Goal: Information Seeking & Learning: Check status

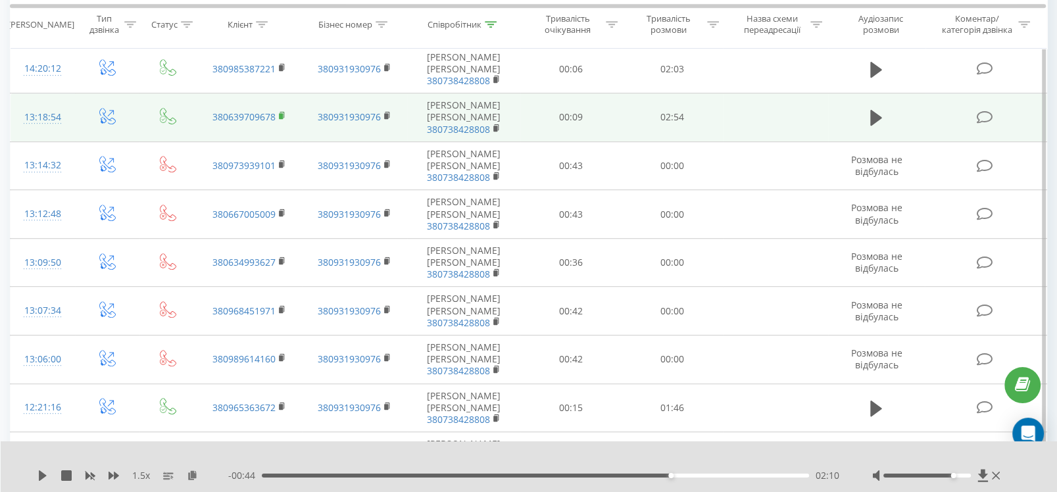
click at [281, 113] on rect at bounding box center [281, 116] width 4 height 6
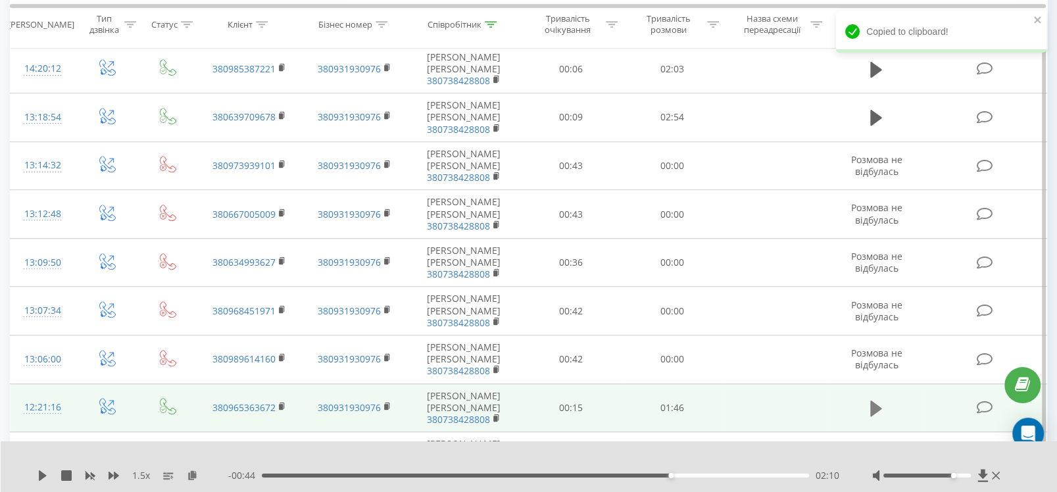
click at [882, 399] on icon at bounding box center [876, 408] width 12 height 18
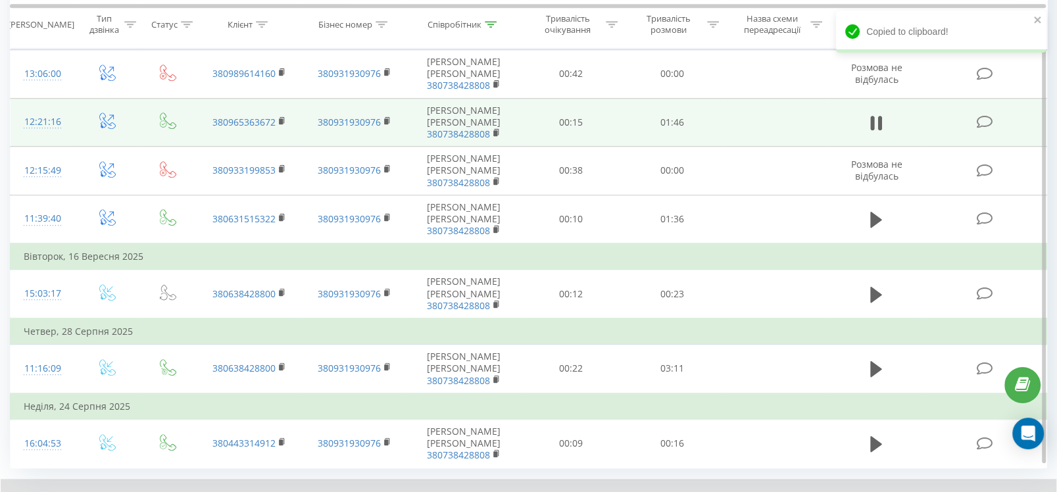
scroll to position [920, 0]
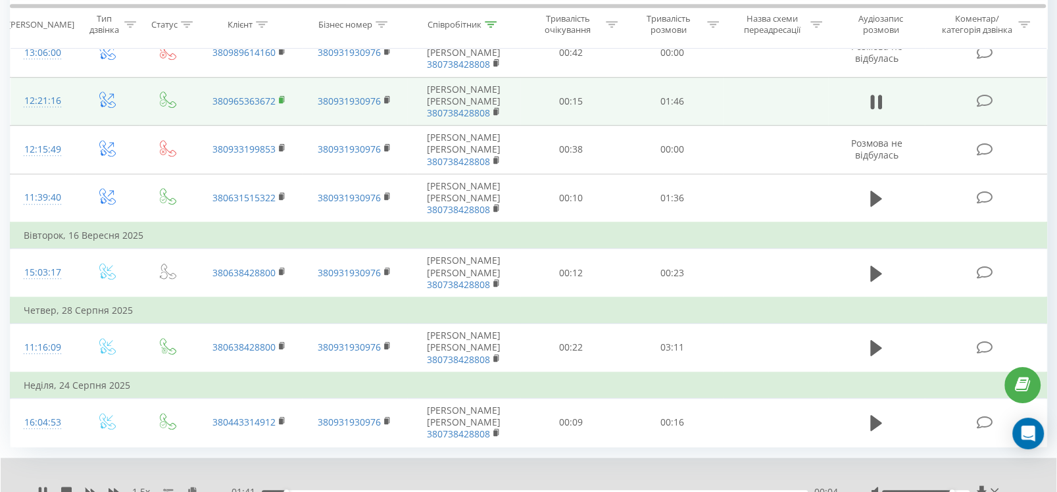
click at [282, 97] on rect at bounding box center [281, 100] width 4 height 6
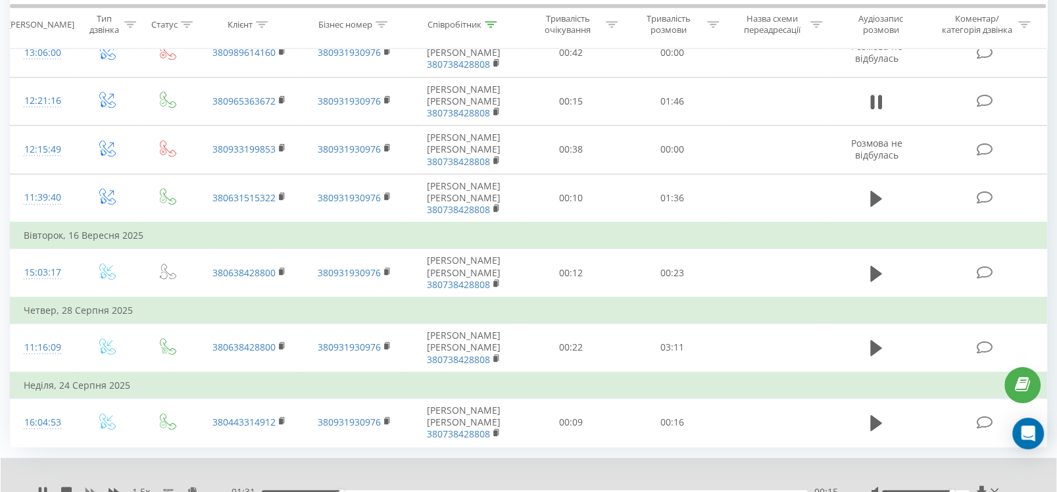
click at [89, 487] on icon at bounding box center [90, 492] width 11 height 11
click at [43, 487] on icon at bounding box center [42, 492] width 11 height 11
click at [47, 489] on icon at bounding box center [42, 492] width 11 height 11
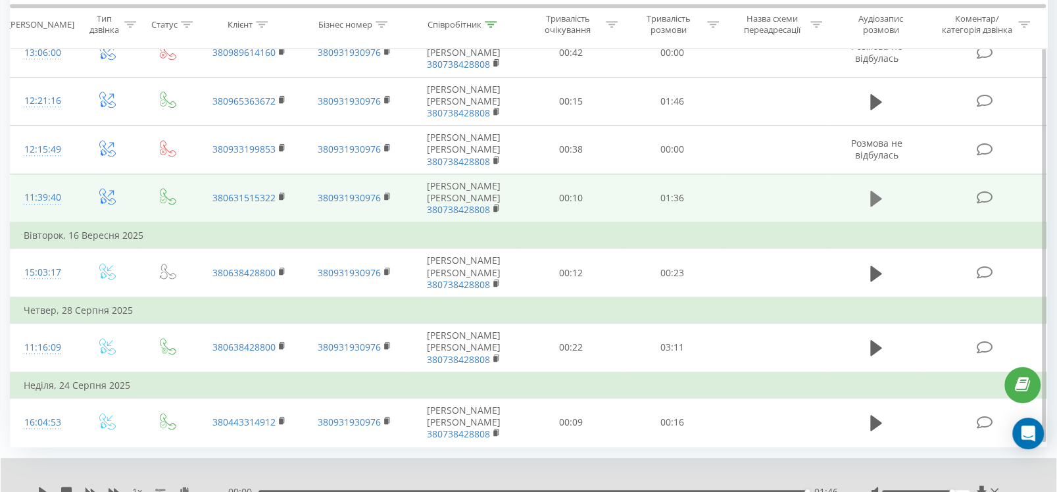
click at [882, 195] on icon at bounding box center [876, 198] width 12 height 18
click at [282, 195] on rect at bounding box center [281, 197] width 4 height 6
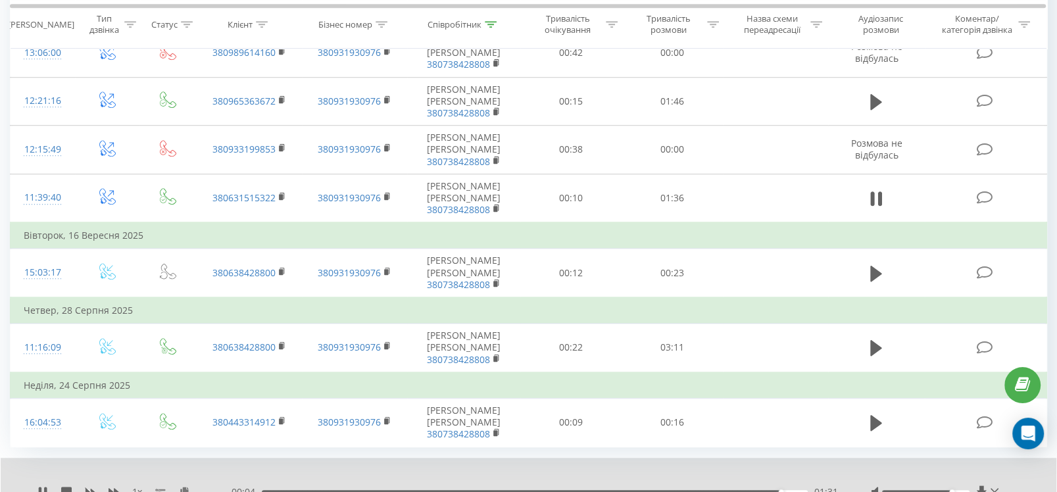
drag, startPoint x: 47, startPoint y: 484, endPoint x: 59, endPoint y: 464, distance: 23.4
click at [47, 487] on icon at bounding box center [42, 492] width 11 height 11
click at [43, 487] on icon at bounding box center [42, 492] width 11 height 11
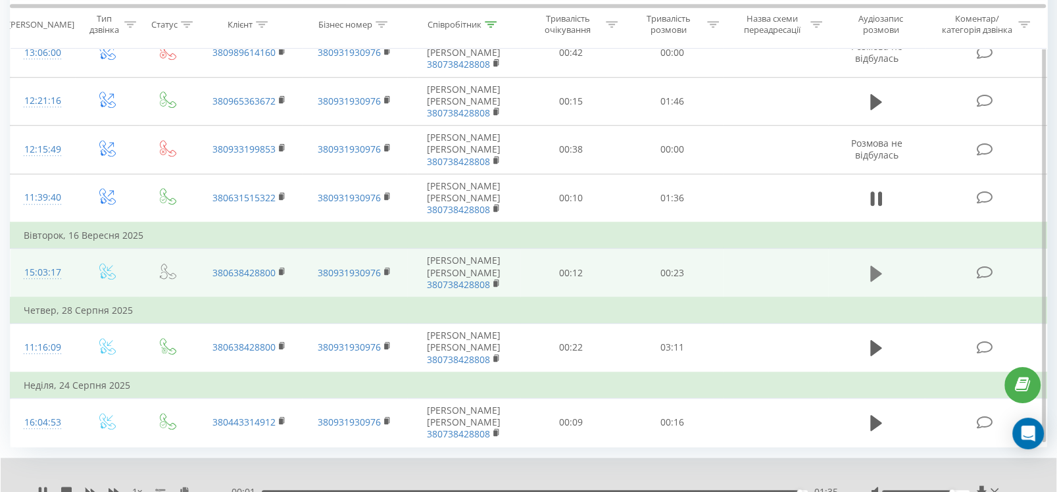
click at [869, 268] on button at bounding box center [876, 274] width 20 height 20
click at [281, 269] on rect at bounding box center [281, 272] width 4 height 6
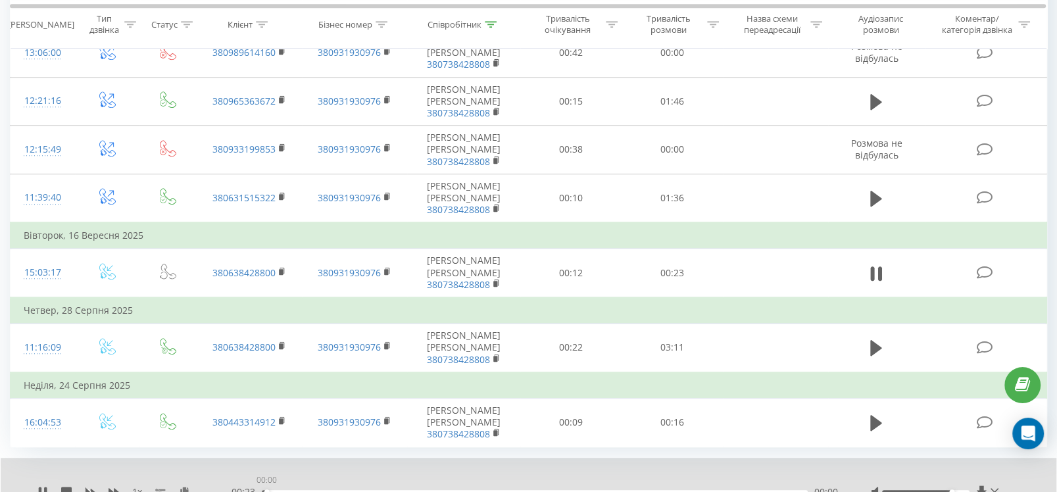
drag, startPoint x: 424, startPoint y: 489, endPoint x: 192, endPoint y: 489, distance: 231.6
click at [192, 489] on div "1 x - 00:23 00:00 00:00" at bounding box center [519, 491] width 964 height 13
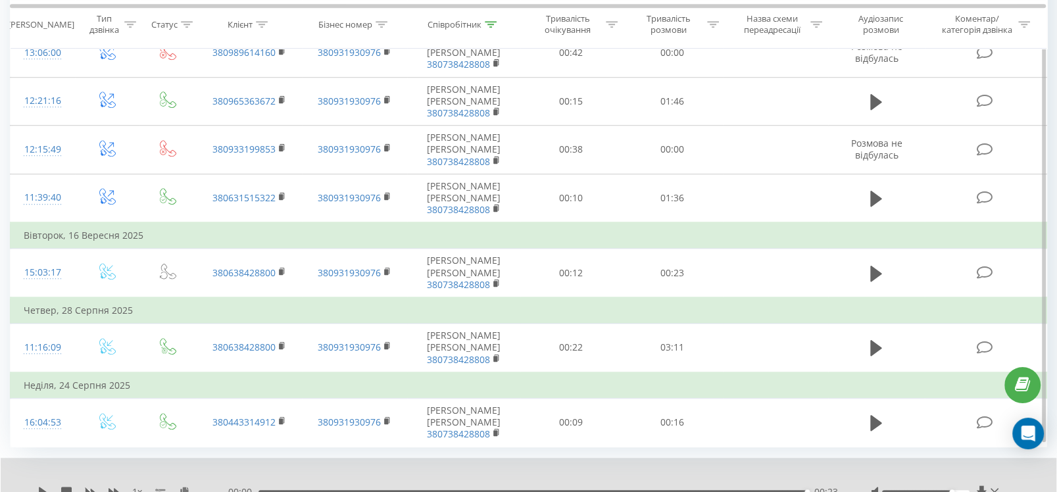
scroll to position [971, 0]
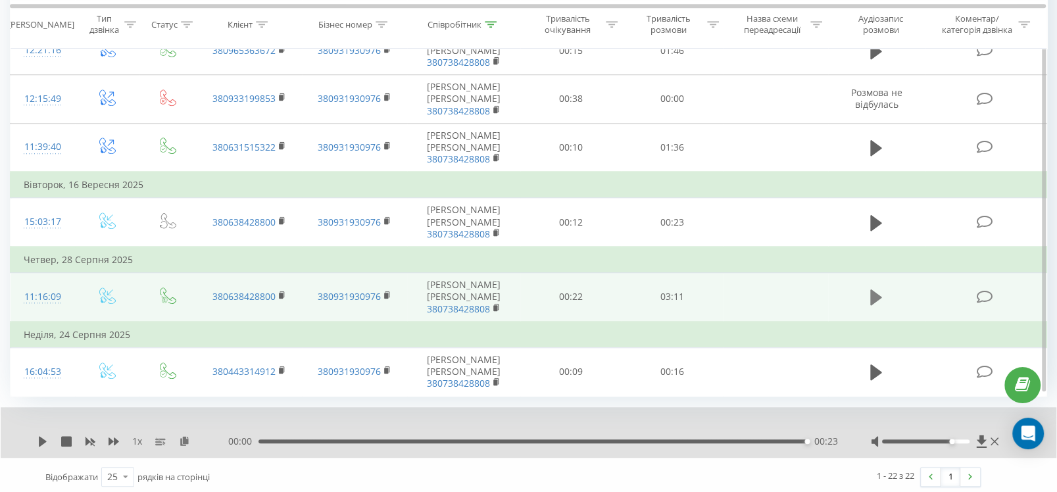
click at [875, 295] on icon at bounding box center [876, 297] width 12 height 16
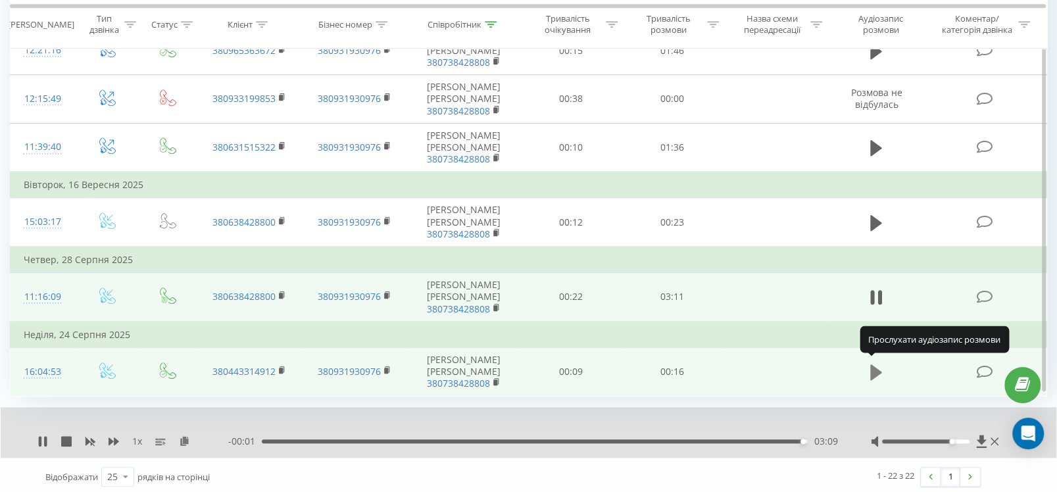
click at [874, 366] on icon at bounding box center [876, 372] width 12 height 16
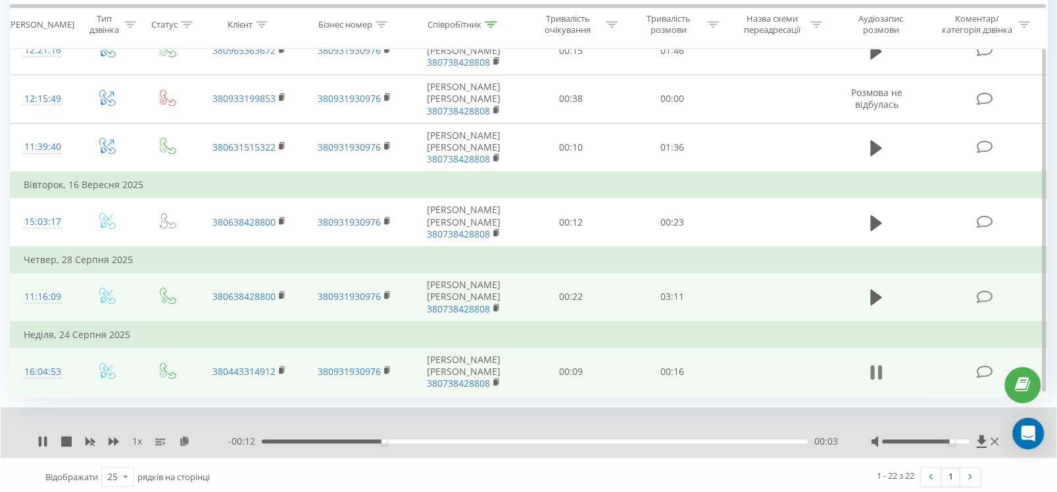
click at [876, 363] on icon at bounding box center [876, 372] width 12 height 18
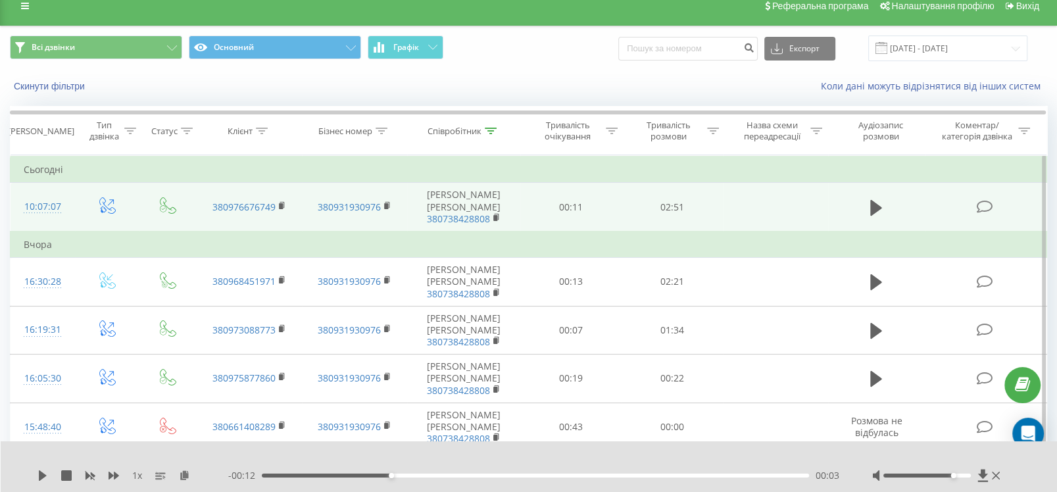
scroll to position [0, 0]
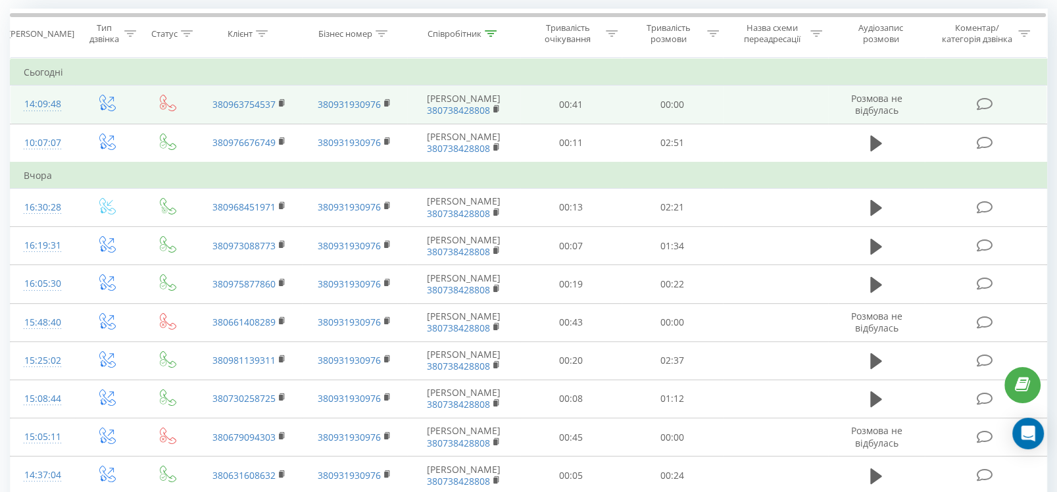
scroll to position [87, 0]
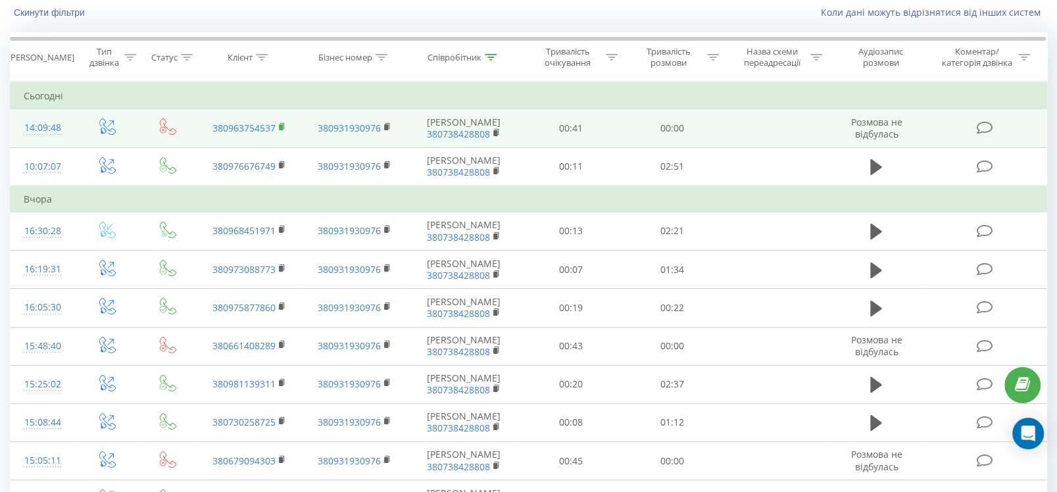
click at [280, 130] on rect at bounding box center [281, 127] width 4 height 6
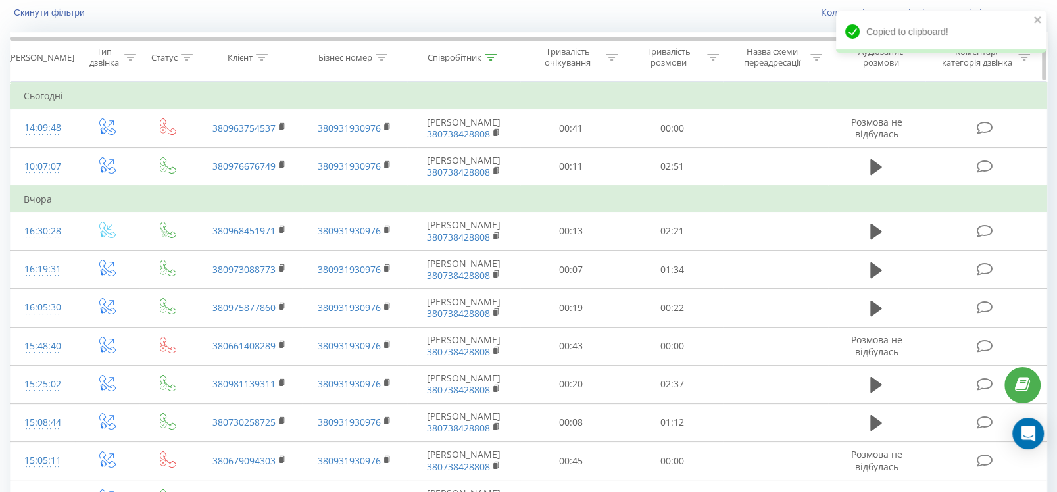
click at [262, 55] on icon at bounding box center [262, 57] width 12 height 7
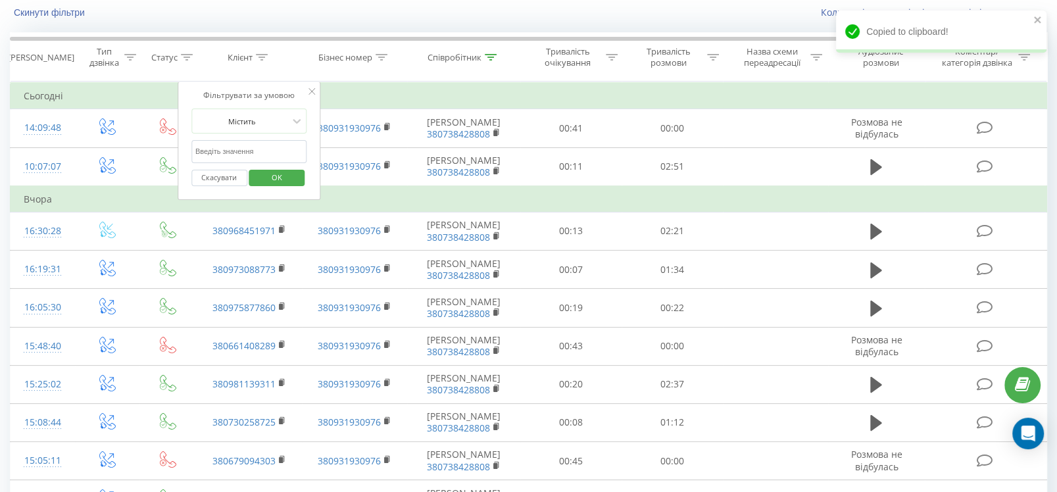
click at [259, 152] on input "text" at bounding box center [249, 151] width 116 height 23
paste input "380963754537"
type input "380963754537"
click at [276, 174] on span "OK" at bounding box center [277, 177] width 37 height 20
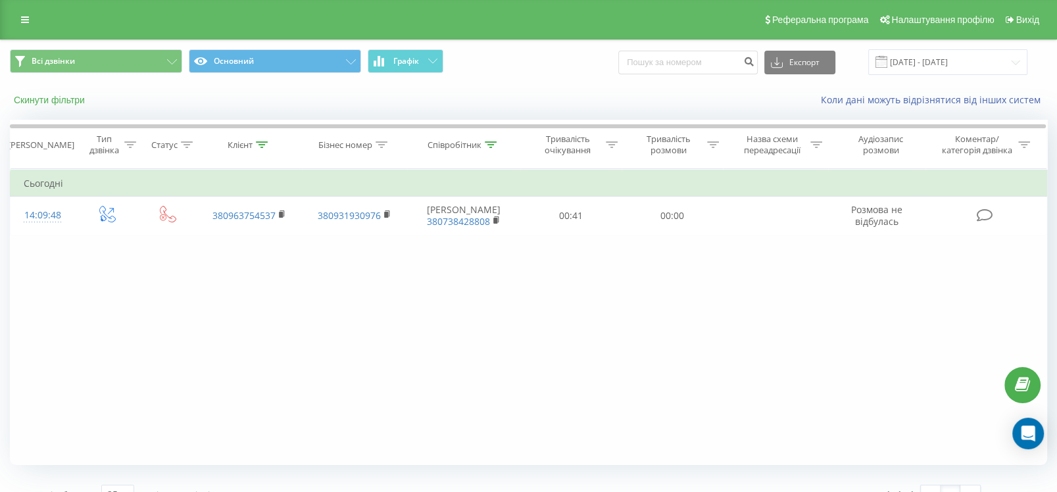
click at [54, 101] on button "Скинути фільтри" at bounding box center [51, 100] width 82 height 12
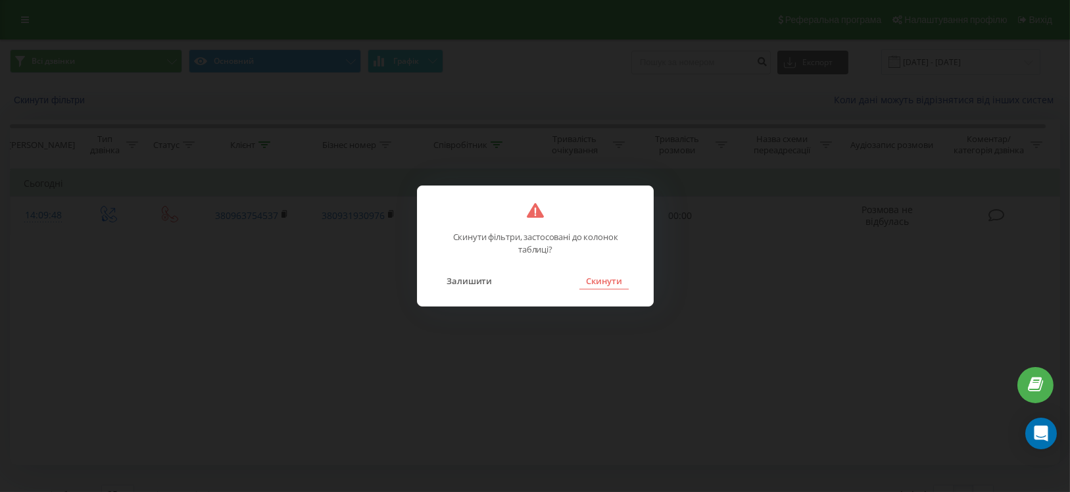
click at [610, 284] on button "Скинути" at bounding box center [604, 280] width 49 height 17
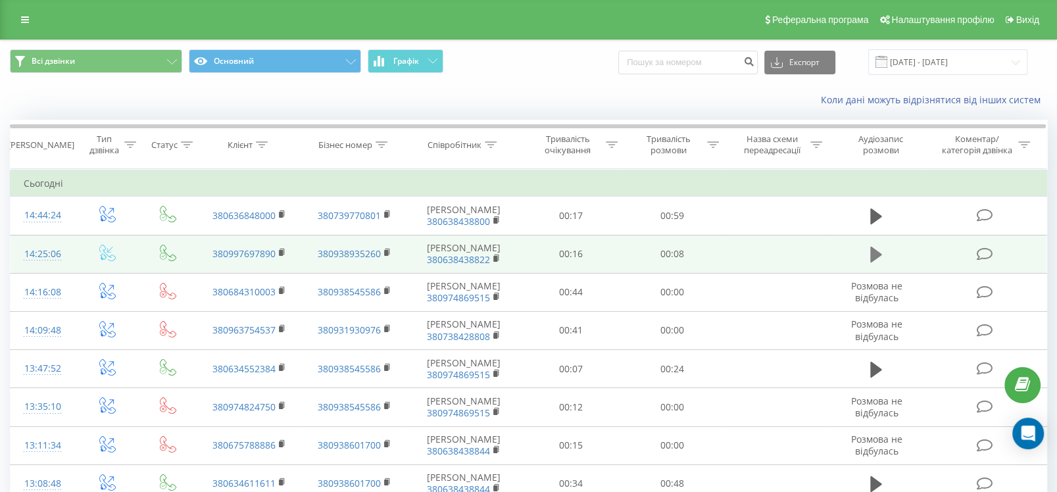
click at [872, 262] on icon at bounding box center [876, 255] width 12 height 16
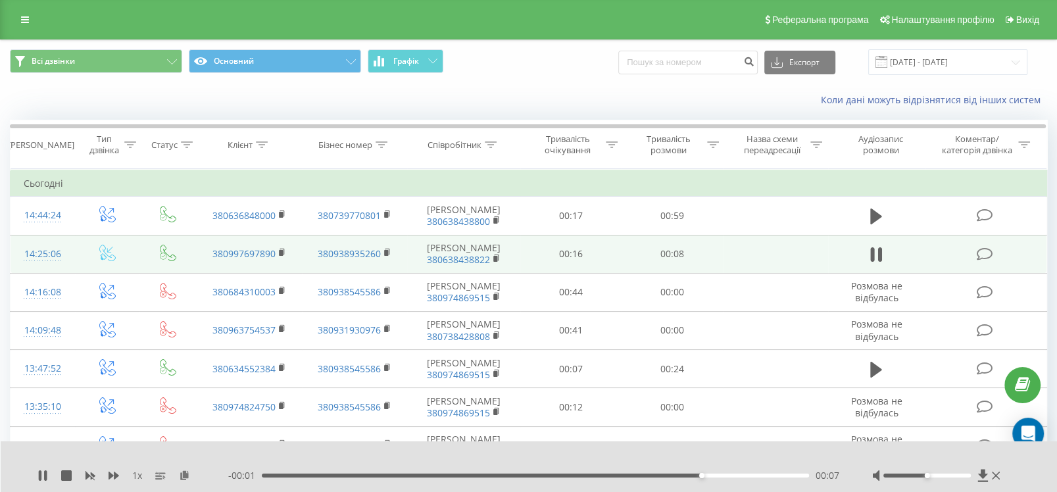
click at [872, 262] on icon at bounding box center [873, 254] width 4 height 14
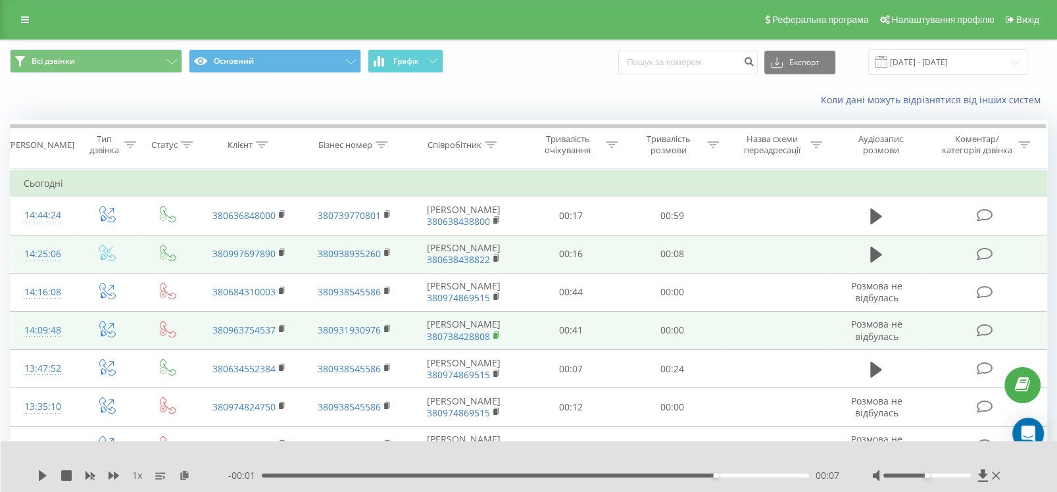
click at [497, 340] on icon at bounding box center [496, 335] width 7 height 9
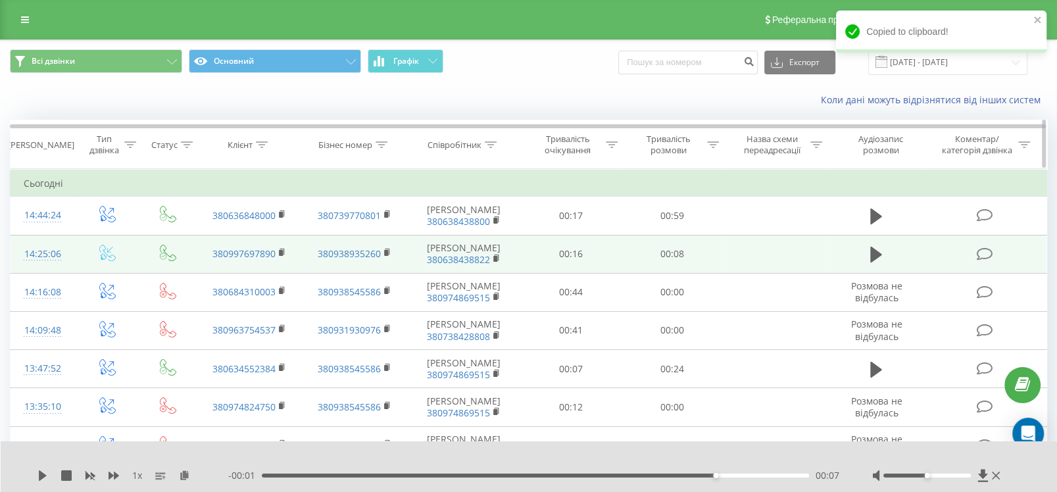
click at [493, 145] on icon at bounding box center [491, 144] width 12 height 7
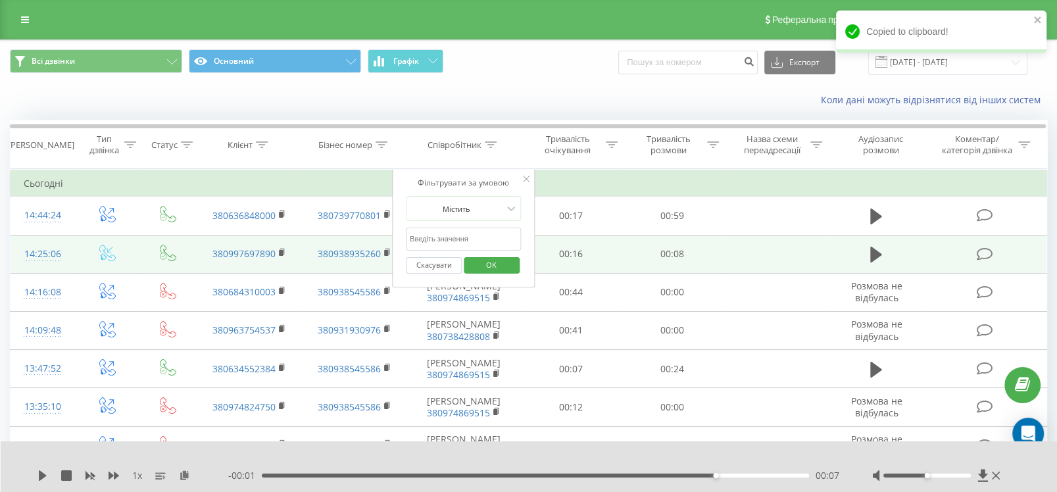
click at [472, 237] on input "text" at bounding box center [464, 239] width 116 height 23
paste input "380738428808"
type input "380738428808"
click at [482, 258] on span "OK" at bounding box center [491, 265] width 37 height 20
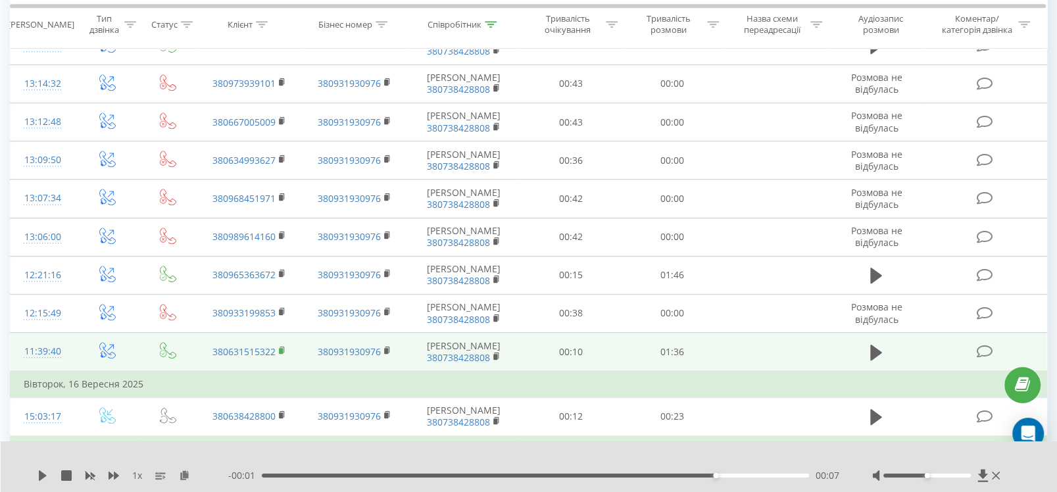
scroll to position [969, 0]
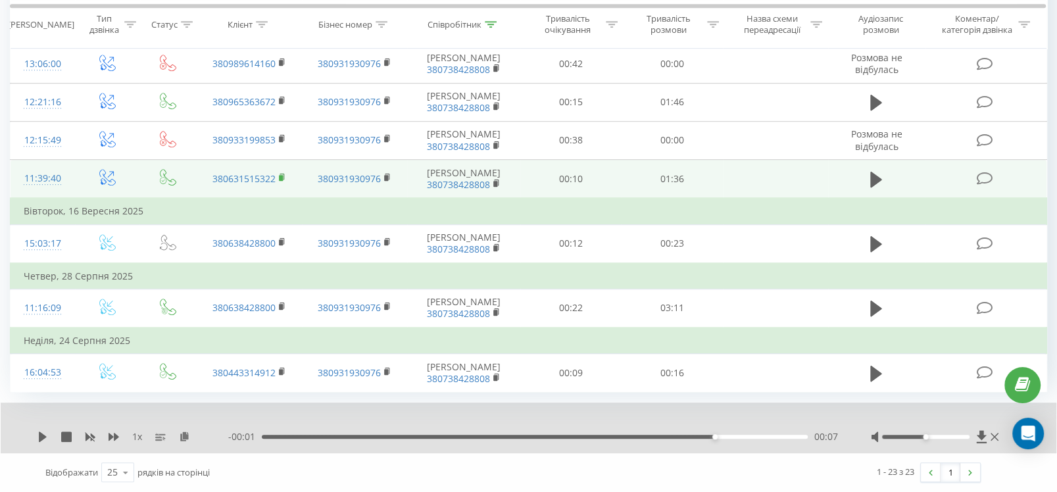
click at [280, 181] on rect at bounding box center [281, 178] width 4 height 6
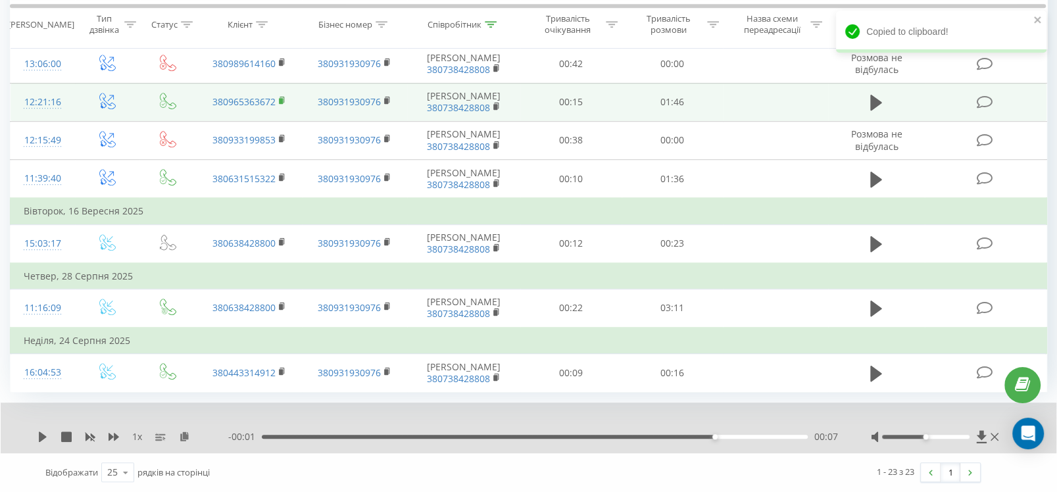
click at [279, 96] on icon at bounding box center [282, 100] width 7 height 9
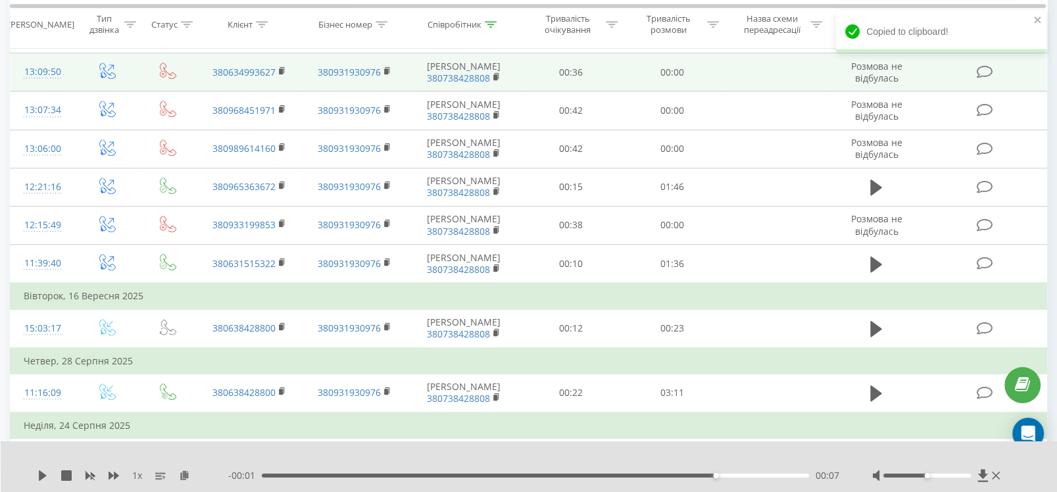
scroll to position [618, 0]
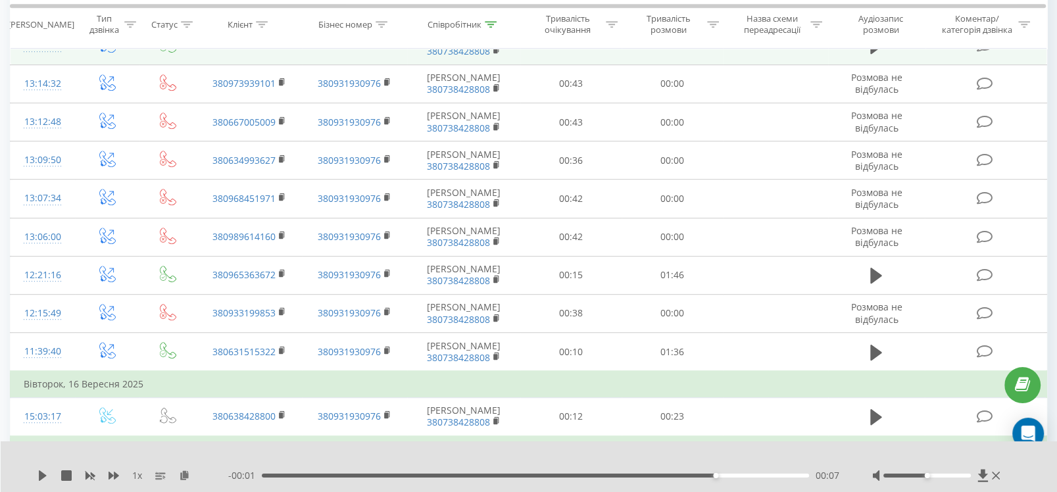
click at [279, 47] on rect at bounding box center [281, 44] width 4 height 6
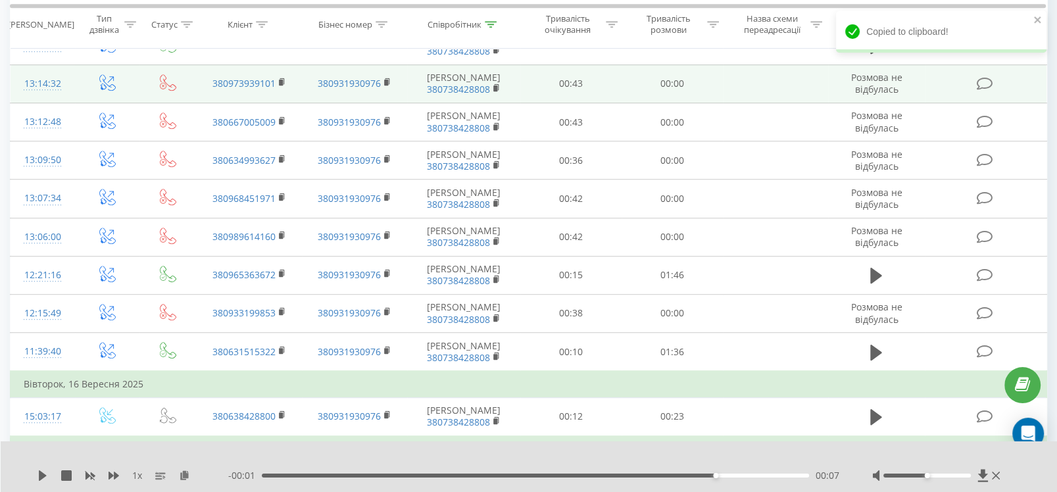
scroll to position [530, 0]
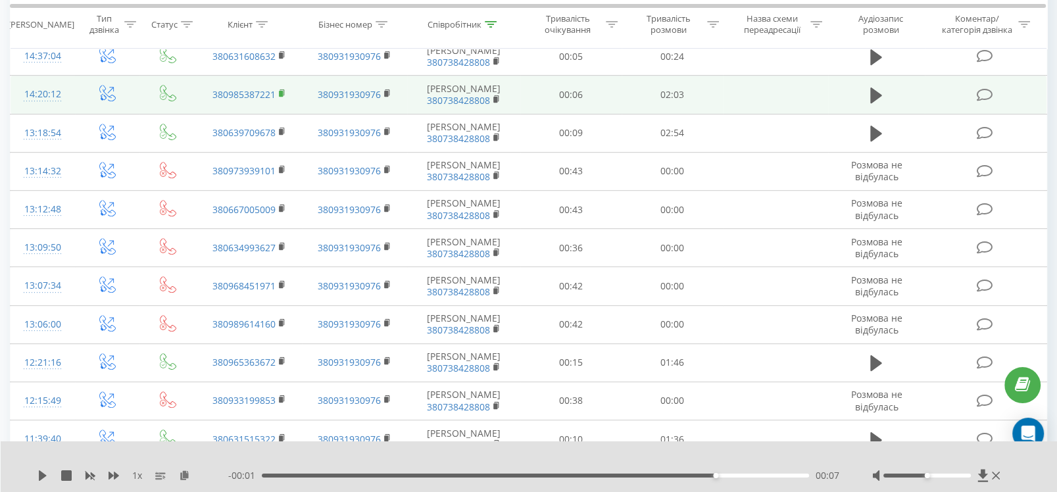
click at [281, 97] on rect at bounding box center [281, 94] width 4 height 6
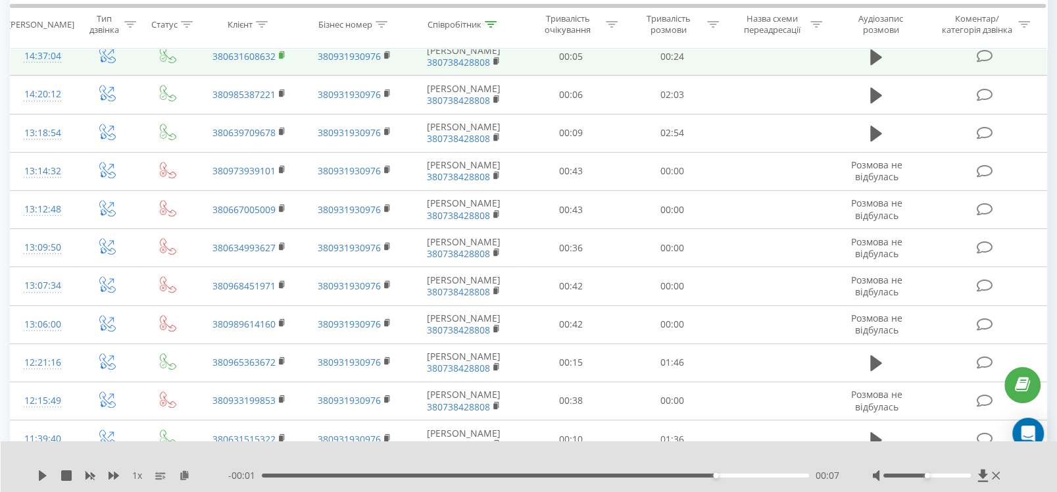
click at [281, 59] on rect at bounding box center [281, 56] width 4 height 6
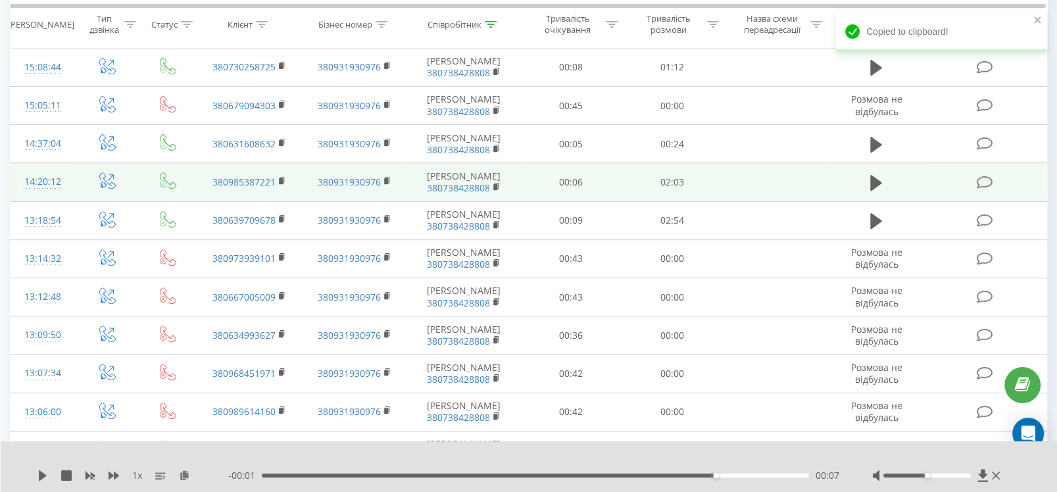
scroll to position [355, 0]
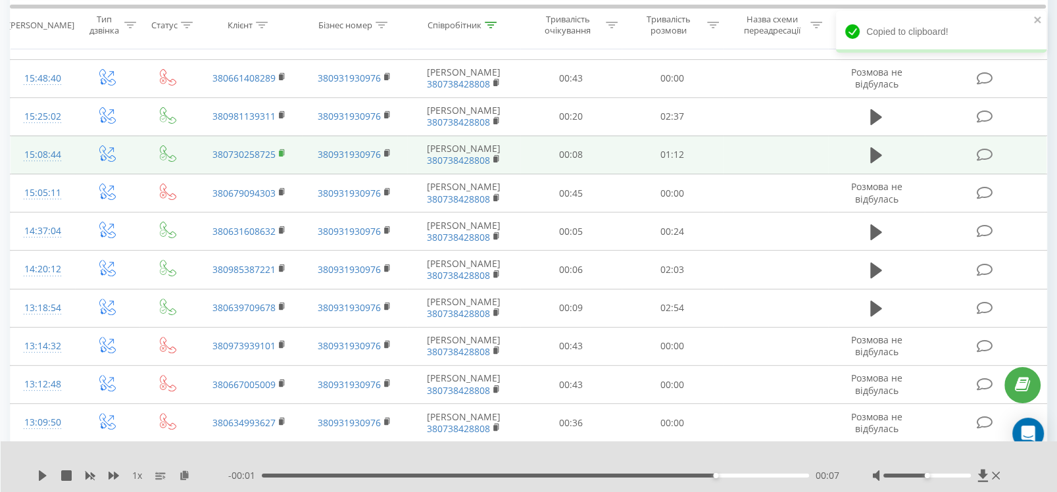
click at [279, 157] on rect at bounding box center [281, 154] width 4 height 6
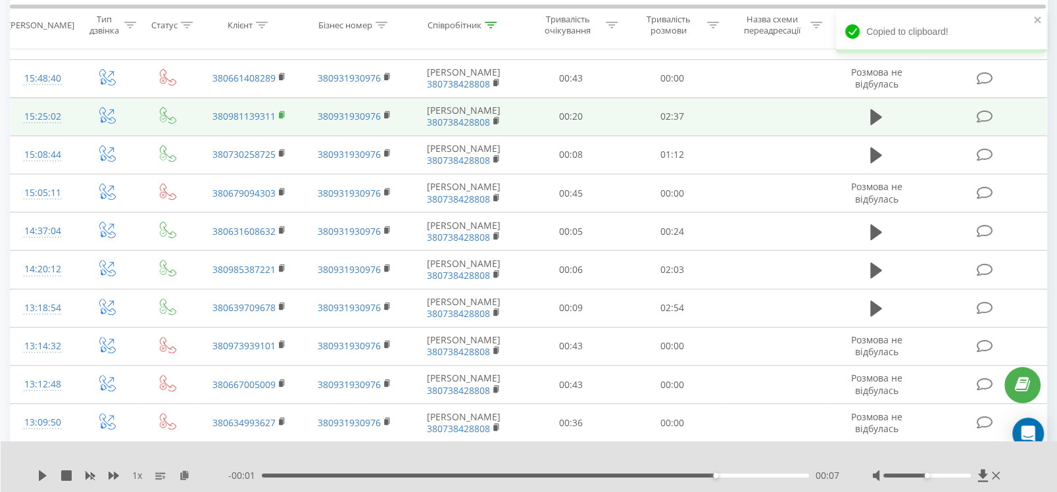
click at [279, 118] on rect at bounding box center [281, 115] width 4 height 6
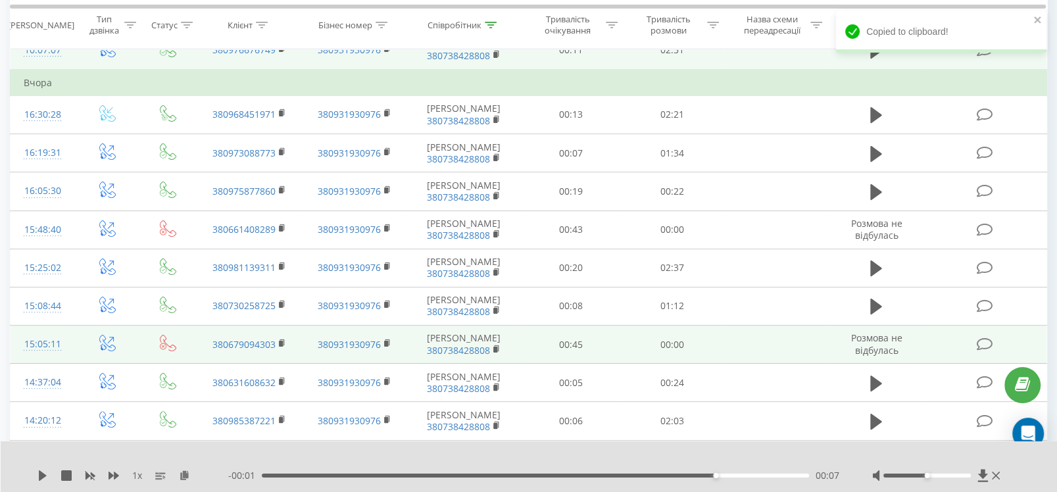
scroll to position [180, 0]
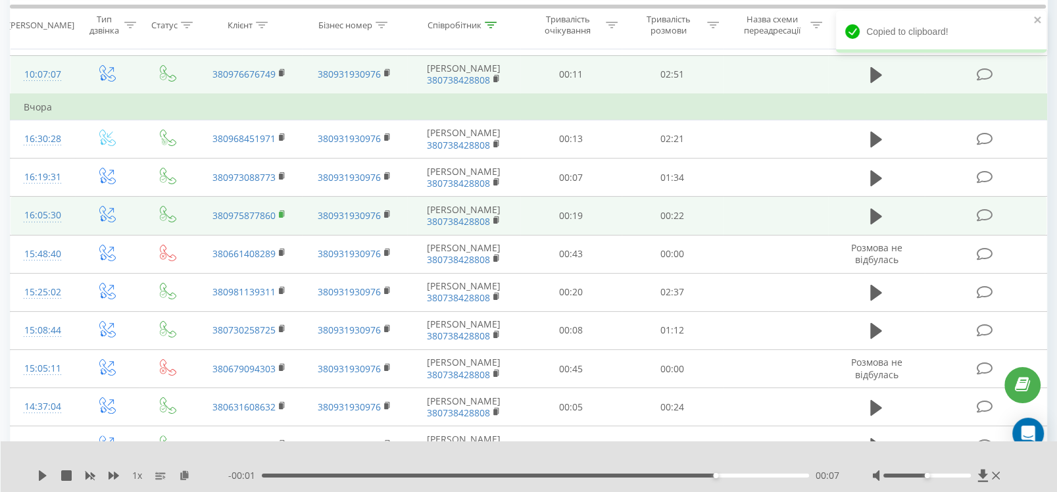
click at [279, 219] on icon at bounding box center [282, 214] width 7 height 9
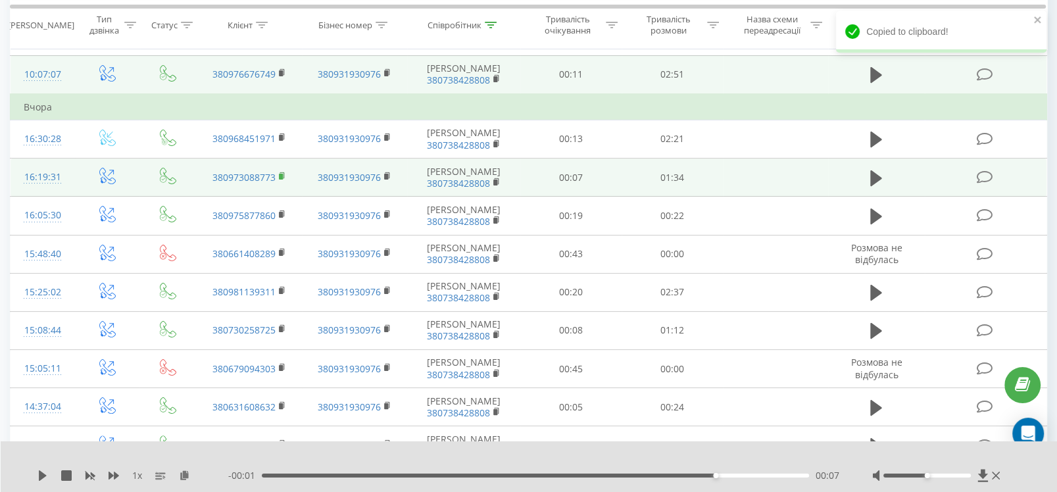
click at [280, 178] on icon at bounding box center [282, 175] width 5 height 6
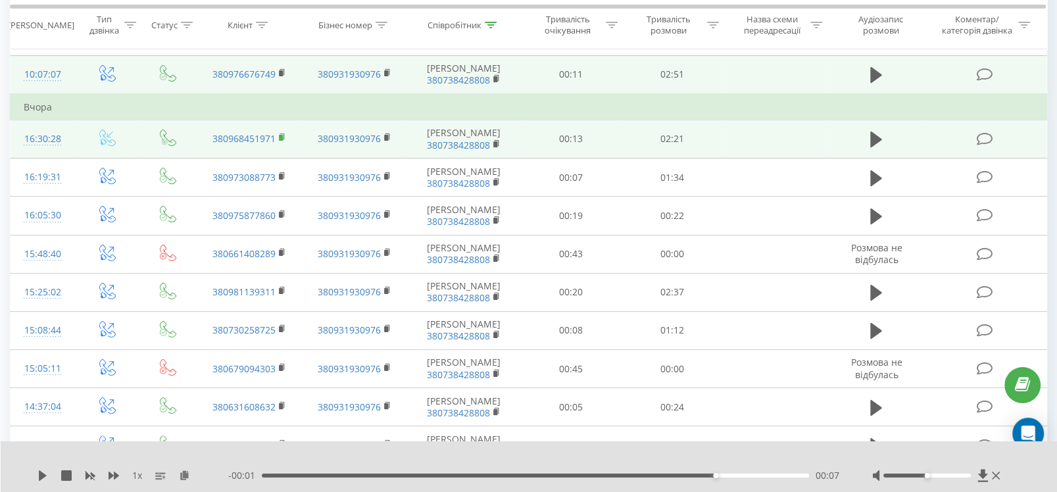
click at [283, 142] on icon at bounding box center [282, 137] width 7 height 9
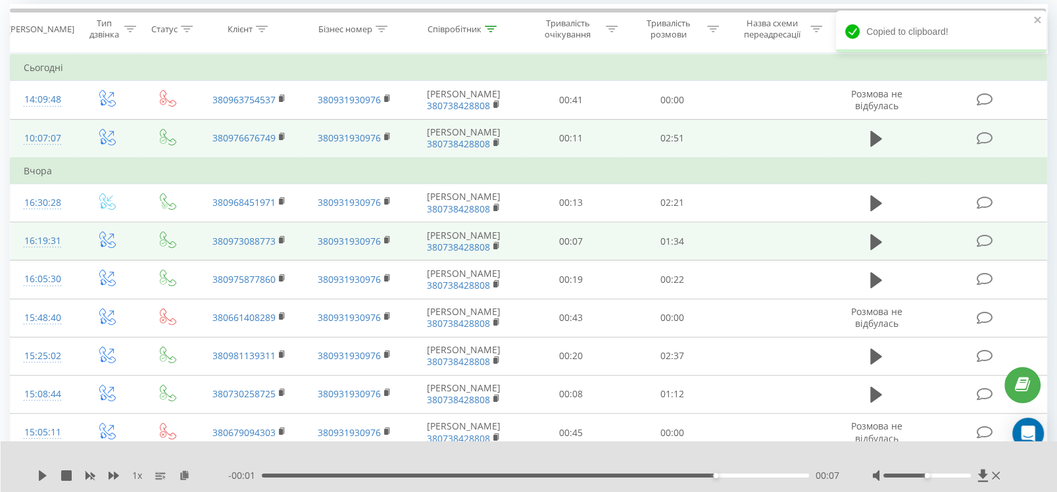
scroll to position [91, 0]
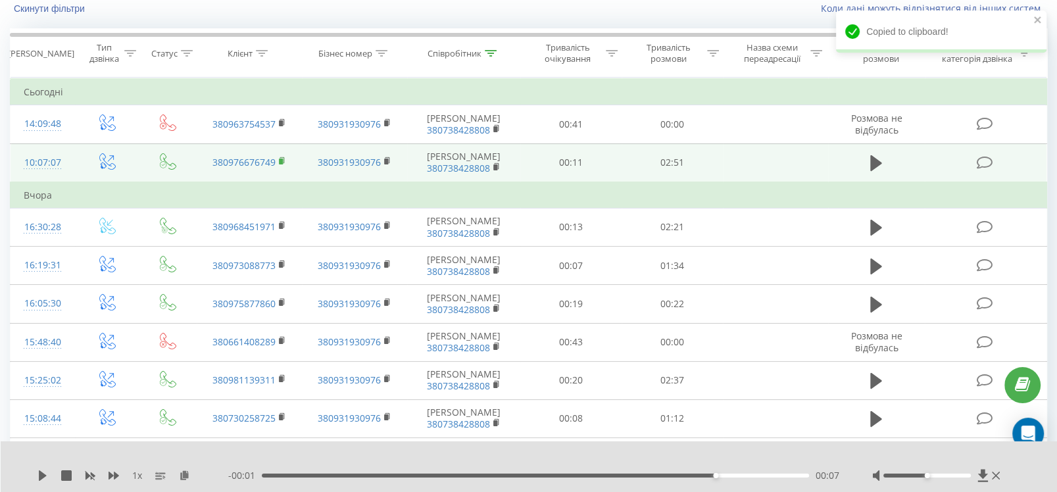
click at [280, 164] on rect at bounding box center [281, 162] width 4 height 6
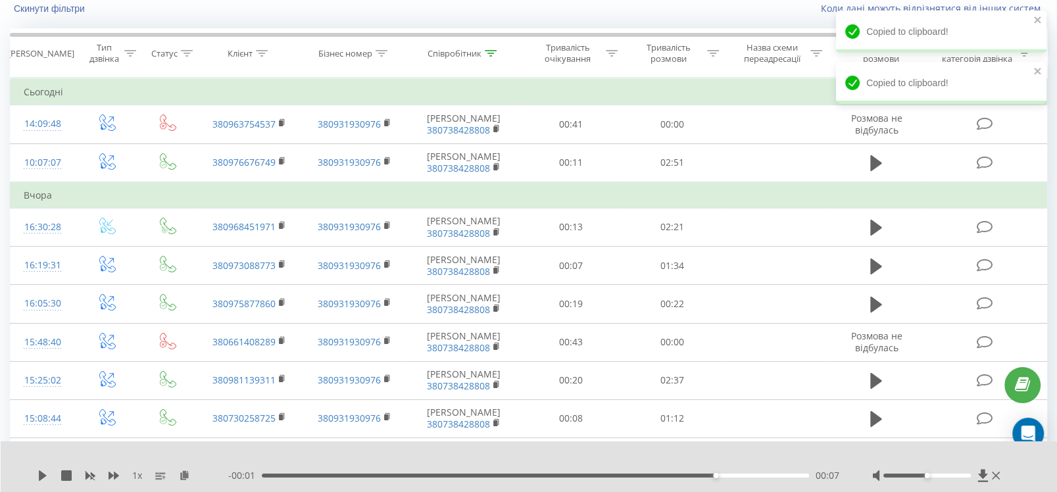
scroll to position [0, 0]
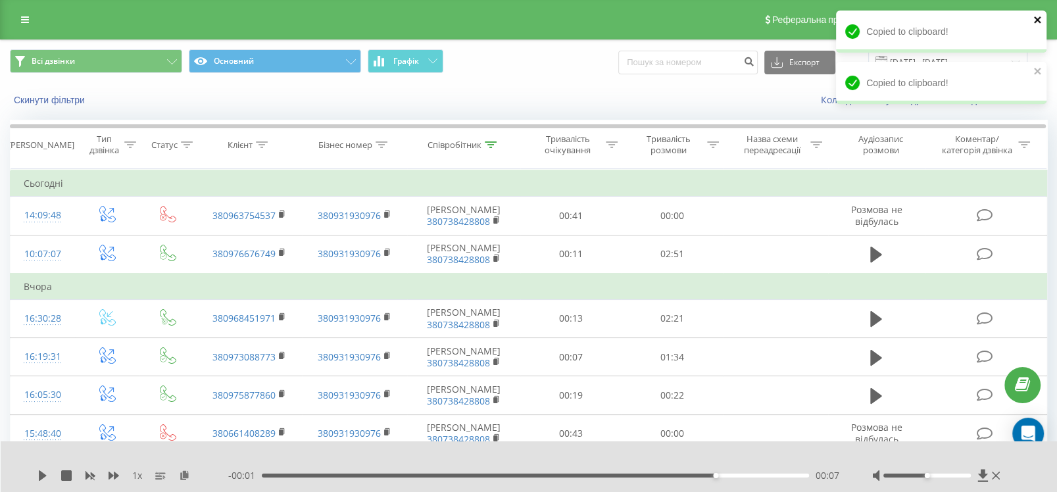
click at [1037, 18] on icon "close" at bounding box center [1037, 19] width 9 height 11
drag, startPoint x: 1036, startPoint y: 74, endPoint x: 1020, endPoint y: 69, distance: 17.3
click at [1037, 75] on div "kitan-group.com Проекти kitan-group.com Дашборд Центр звернень Журнал дзвінків …" at bounding box center [528, 246] width 1057 height 492
